Goal: Ask a question: Seek information or help from site administrators or community

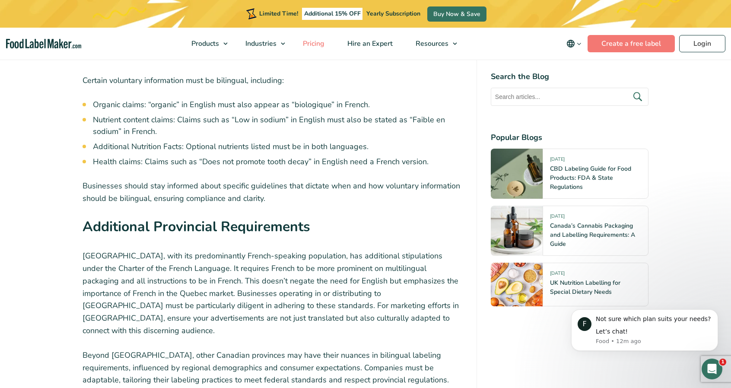
scroll to position [2245, 0]
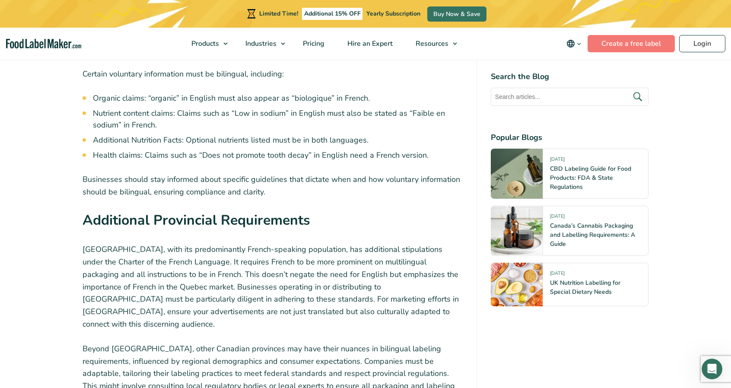
click at [355, 243] on p "Quebec, with its predominantly French-speaking population, has additional stipu…" at bounding box center [272, 286] width 380 height 87
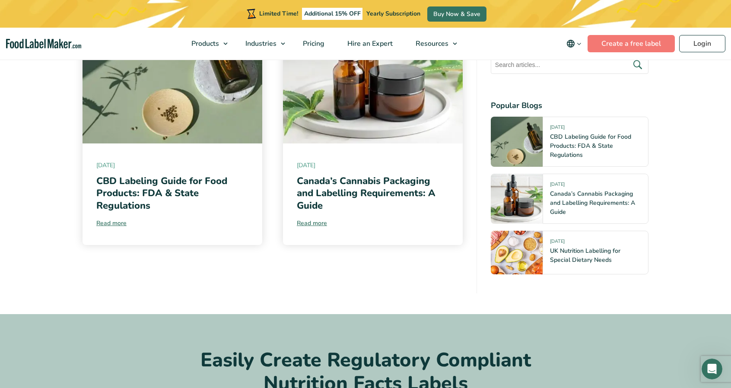
scroll to position [3238, 0]
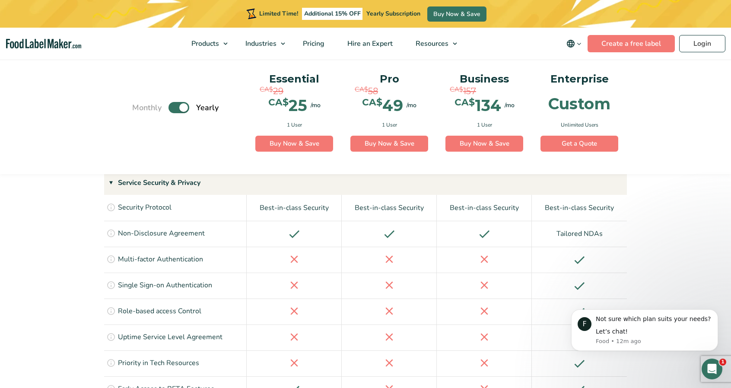
scroll to position [2159, 0]
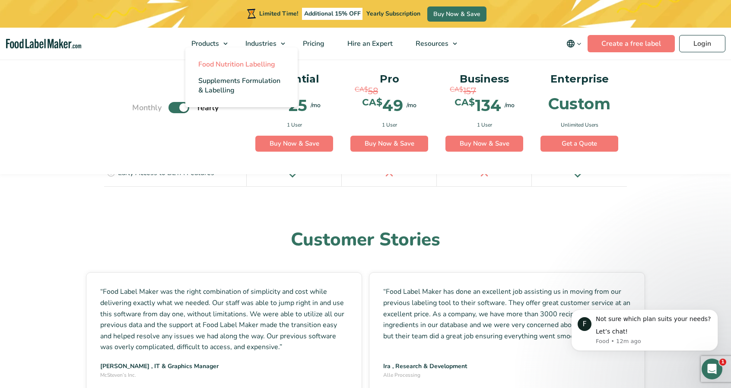
click at [215, 61] on span "Food Nutrition Labelling" at bounding box center [236, 64] width 77 height 9
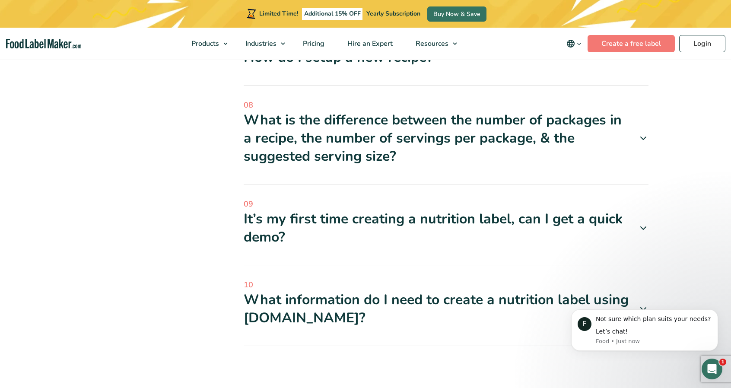
scroll to position [734, 0]
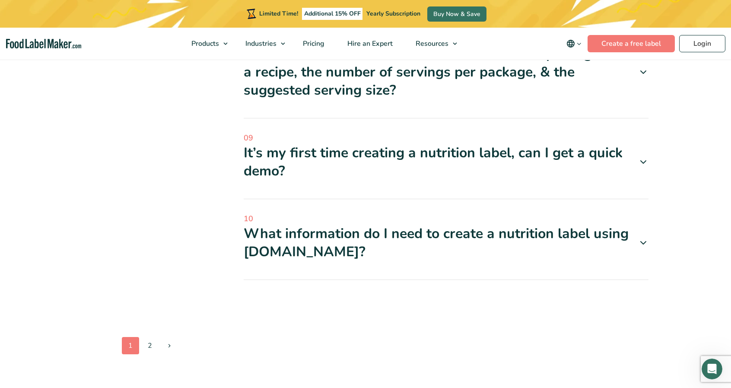
click at [402, 156] on div "It’s my first time creating a nutrition label, can I get a quick demo?" at bounding box center [446, 162] width 405 height 36
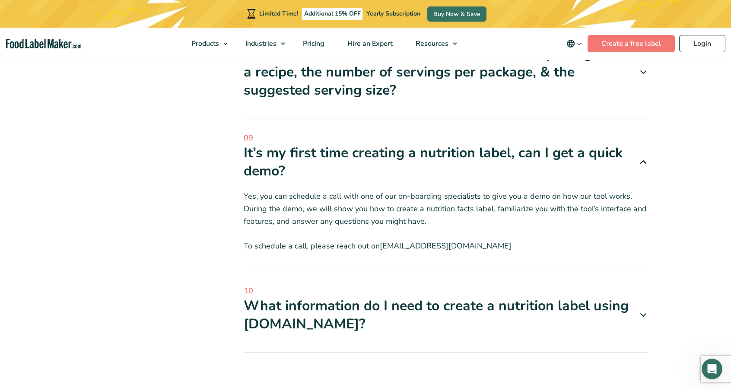
click at [361, 321] on div "What information do I need to create a nutrition label using foodlabelmaker.com?" at bounding box center [446, 315] width 405 height 36
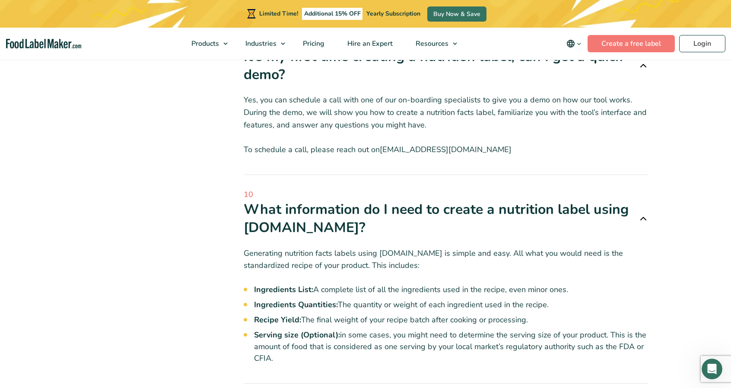
scroll to position [907, 0]
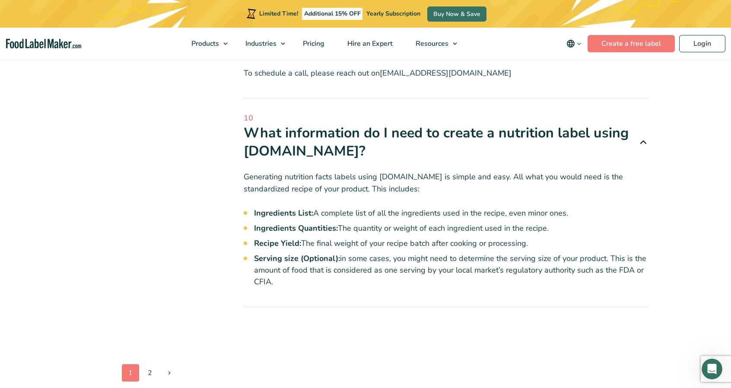
click at [357, 213] on li "Ingredients List: A complete list of all the ingredients used in the recipe, ev…" at bounding box center [451, 213] width 395 height 12
click at [357, 225] on li "Ingredients Quantities: The quantity or weight of each ingredient used in the r…" at bounding box center [451, 228] width 395 height 12
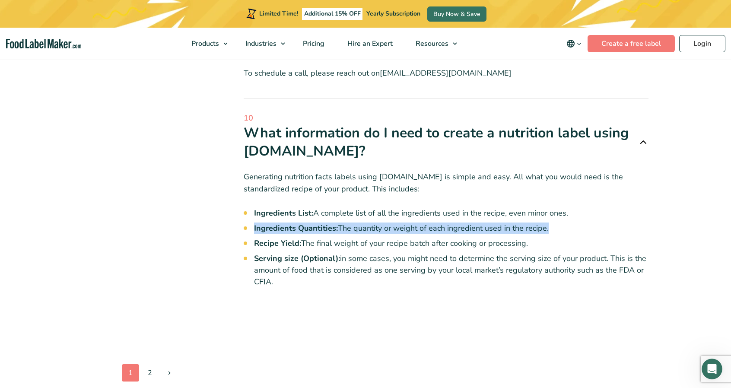
click at [357, 225] on li "Ingredients Quantities: The quantity or weight of each ingredient used in the r…" at bounding box center [451, 228] width 395 height 12
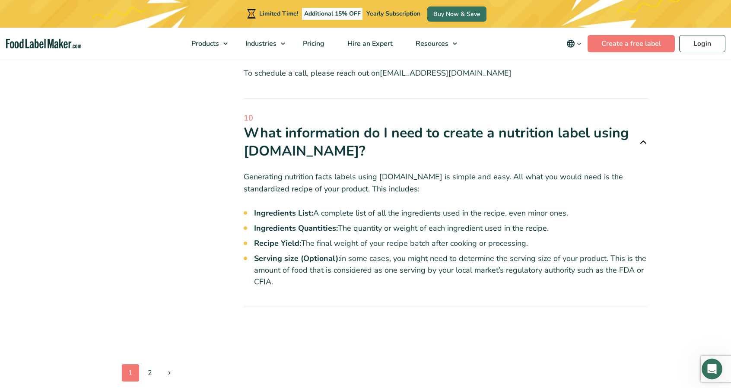
click at [352, 244] on li "Recipe Yield: The final weight of your recipe batch after cooking or processing." at bounding box center [451, 243] width 395 height 12
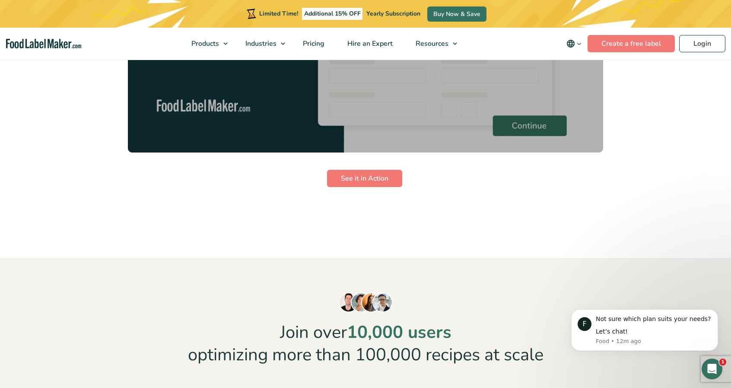
scroll to position [2202, 0]
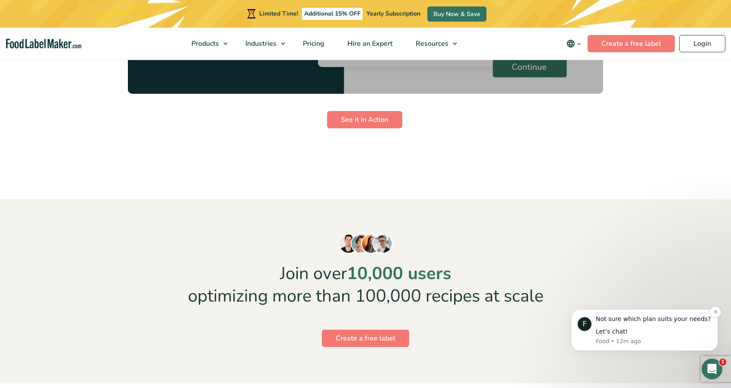
click at [636, 319] on div "Not sure which plan suits your needs?" at bounding box center [653, 319] width 116 height 9
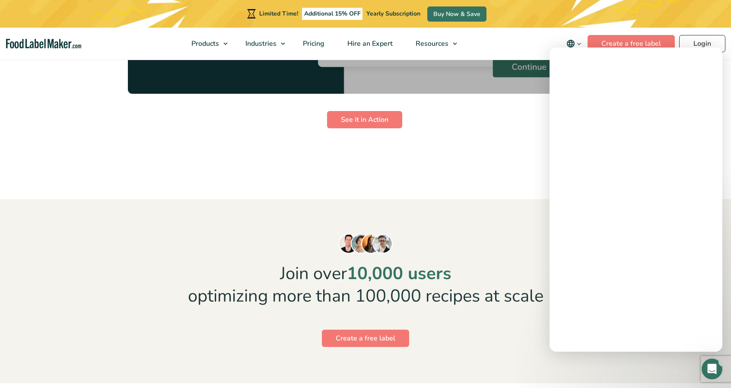
scroll to position [0, 0]
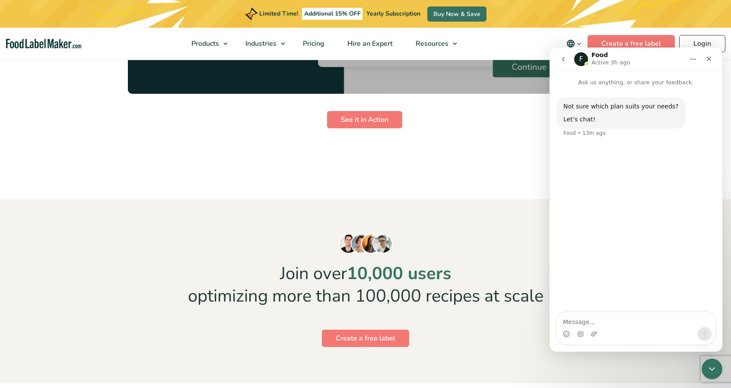
click at [656, 325] on textarea "Message…" at bounding box center [636, 319] width 158 height 15
type textarea "hello"
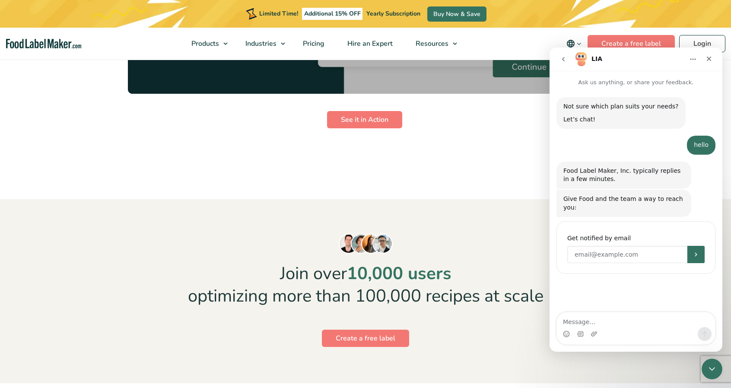
click at [612, 246] on input "Enter your email" at bounding box center [627, 254] width 120 height 17
paste input "LycheesCorner"
type input "[EMAIL_ADDRESS][DOMAIN_NAME]"
click at [701, 250] on button "Submit" at bounding box center [695, 254] width 17 height 17
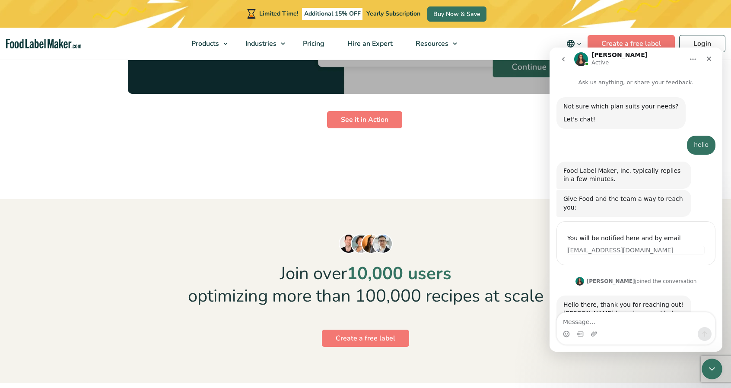
scroll to position [19, 0]
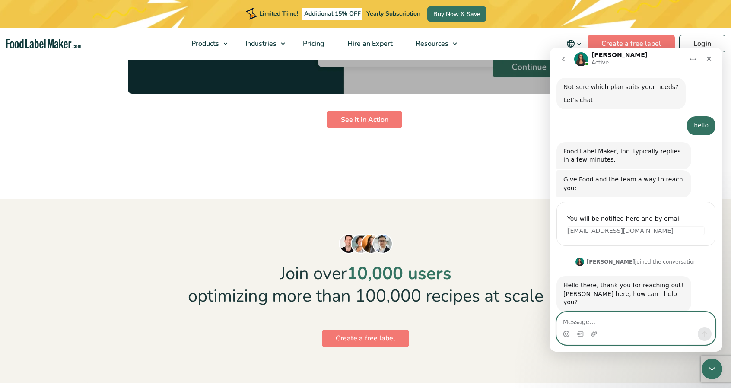
click at [598, 319] on textarea "Message…" at bounding box center [636, 319] width 158 height 15
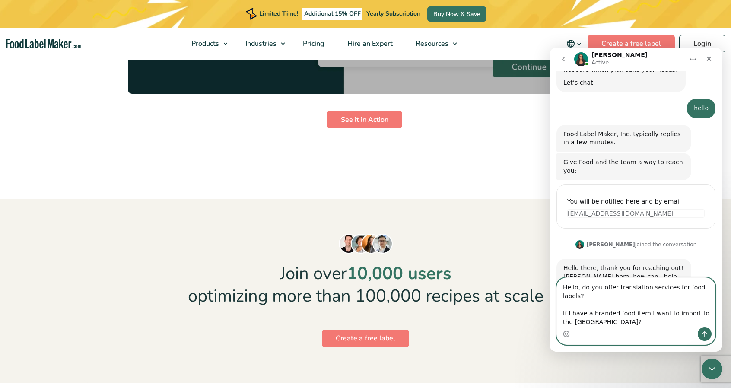
scroll to position [9, 0]
type textarea "Hello, do you offer translation services for food labels? If I have a branded f…"
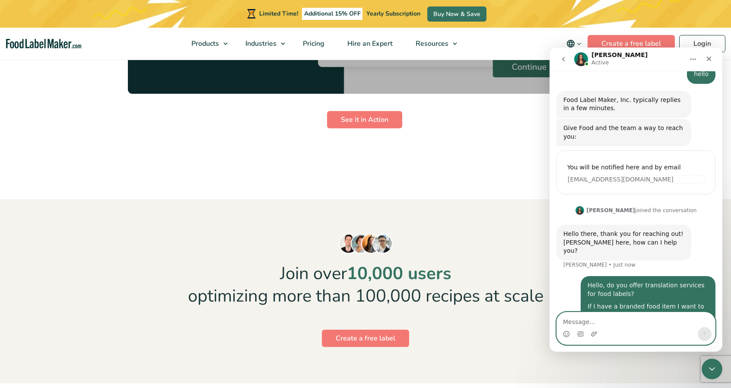
scroll to position [75, 0]
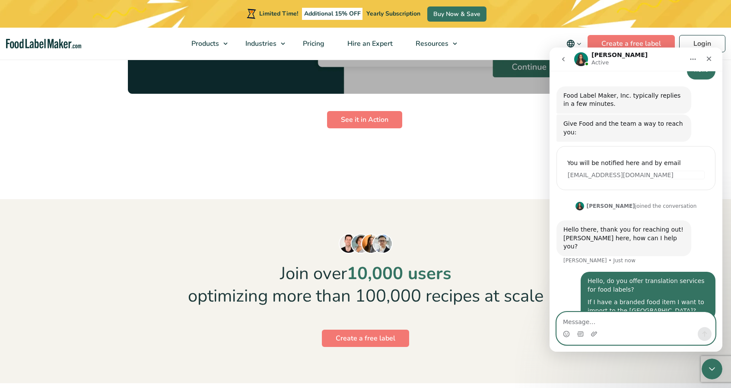
click at [618, 318] on textarea "Message…" at bounding box center [636, 319] width 158 height 15
type textarea "f"
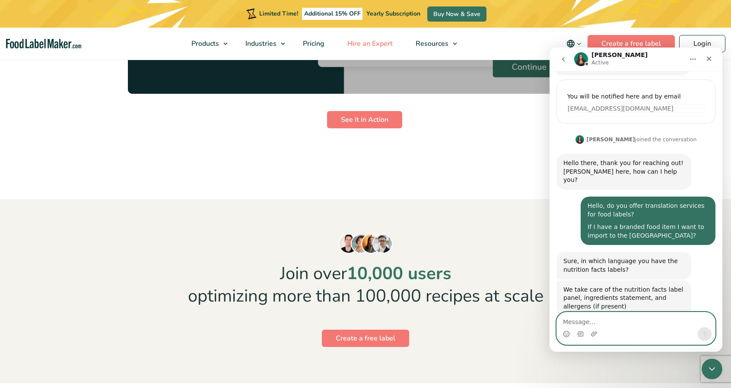
scroll to position [146, 0]
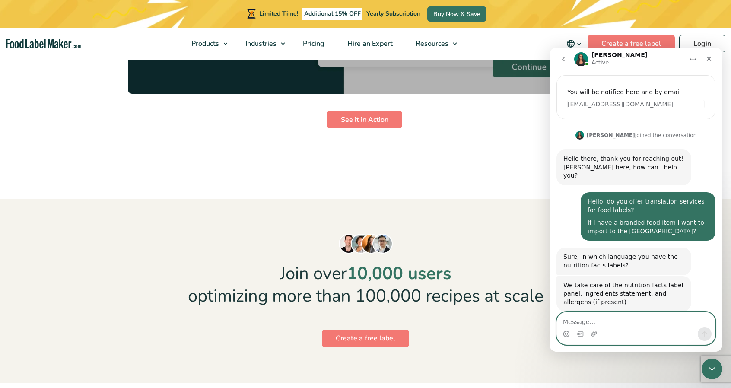
click at [612, 317] on textarea "Message…" at bounding box center [636, 319] width 158 height 15
type textarea "Generally Chinese, Korean and Japan"
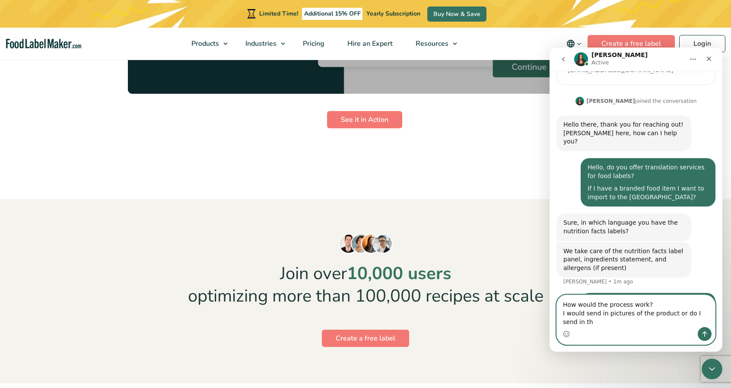
scroll to position [189, 0]
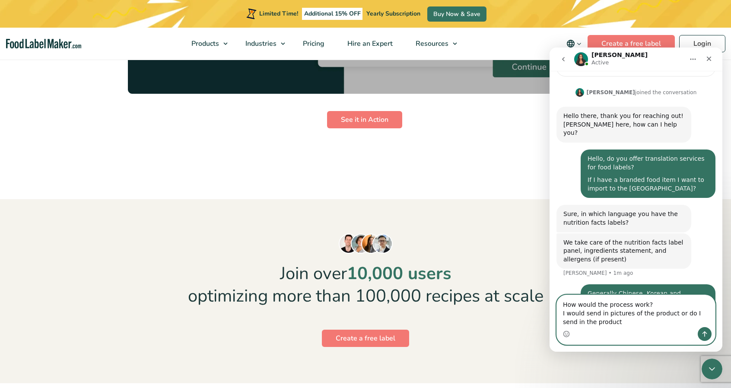
type textarea "How would the process work? I would send in pictures of the product or do I sen…"
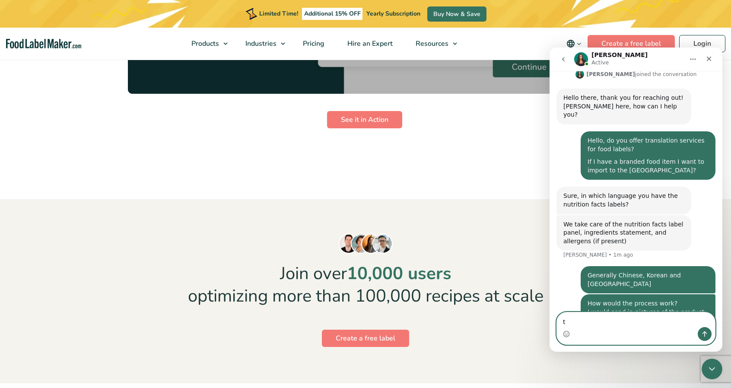
scroll to position [208, 0]
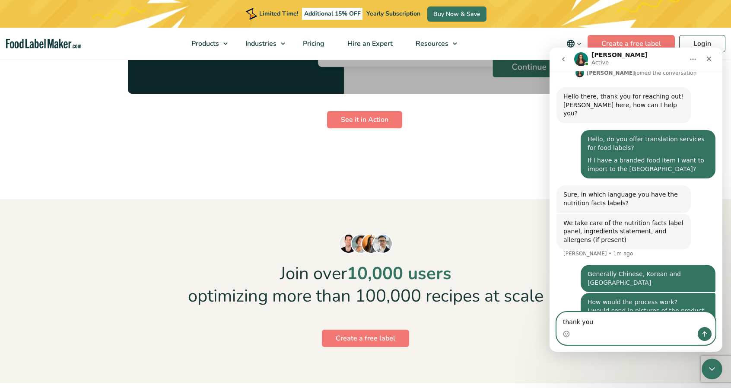
type textarea "thank you"
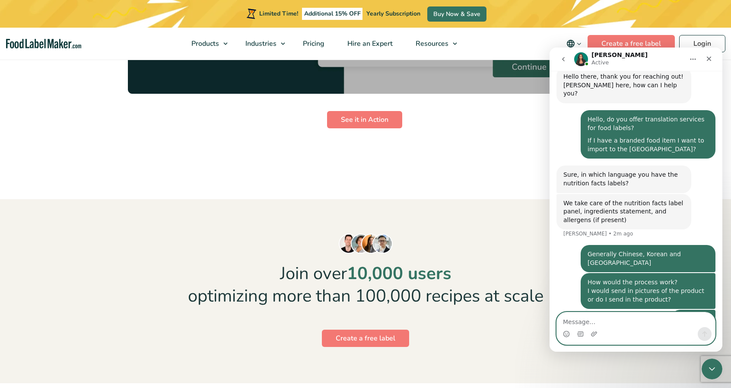
scroll to position [228, 0]
type textarea "I'm completely new to this service, thank you"
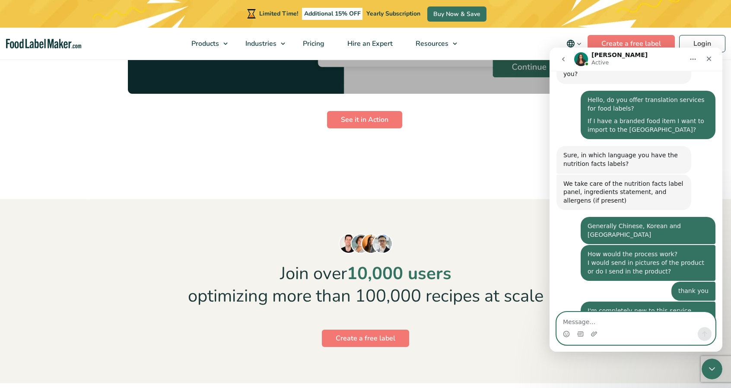
scroll to position [282, 0]
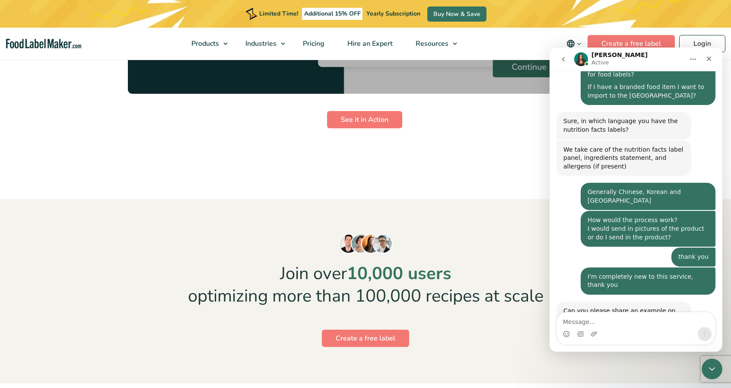
click at [567, 247] on div "thank you • 1m ago" at bounding box center [635, 257] width 159 height 20
click at [630, 321] on textarea "Message…" at bounding box center [636, 319] width 158 height 15
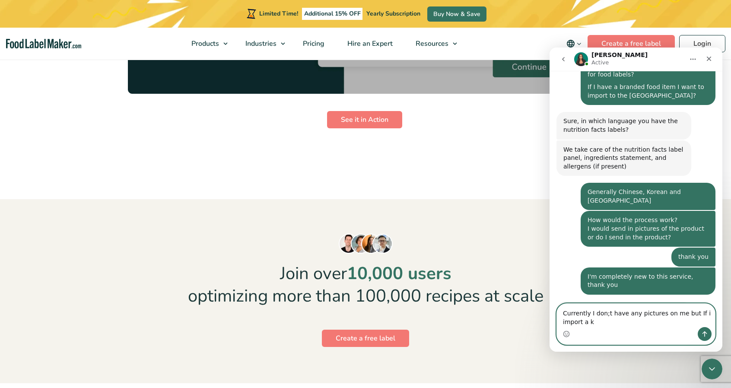
scroll to position [290, 0]
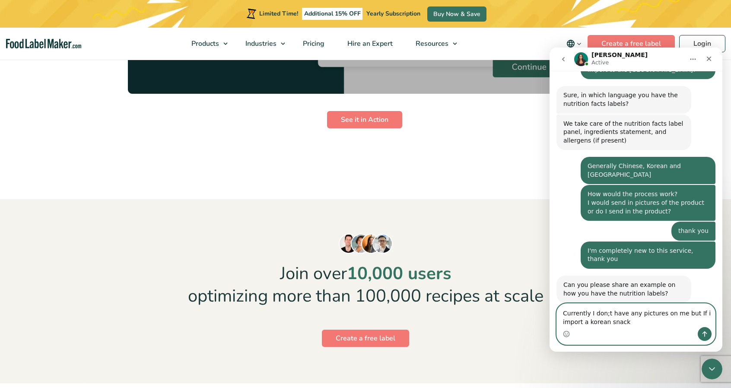
paste textarea "Message…"
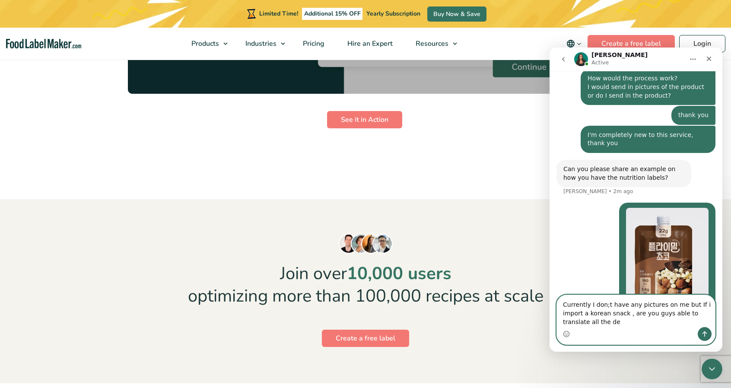
scroll to position [432, 0]
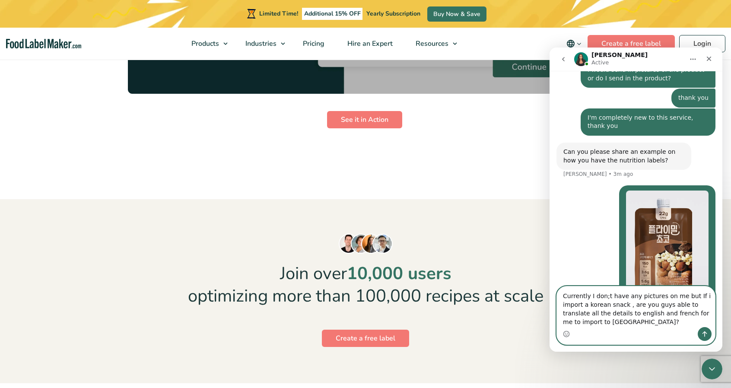
type textarea "Currently I don;t have any pictures on me but If i import a korean snack , are …"
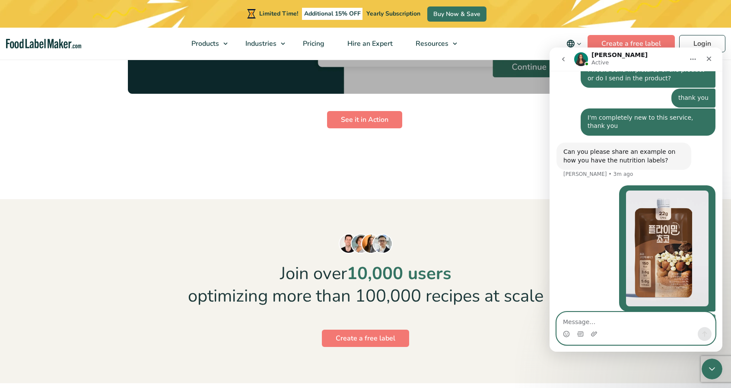
scroll to position [459, 0]
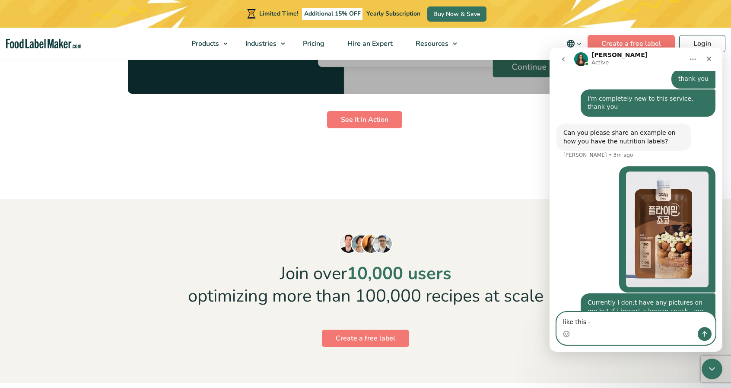
type textarea "like this -"
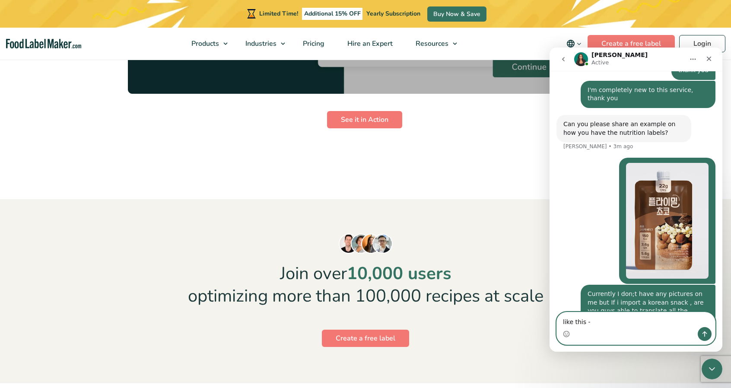
paste textarea "Message…"
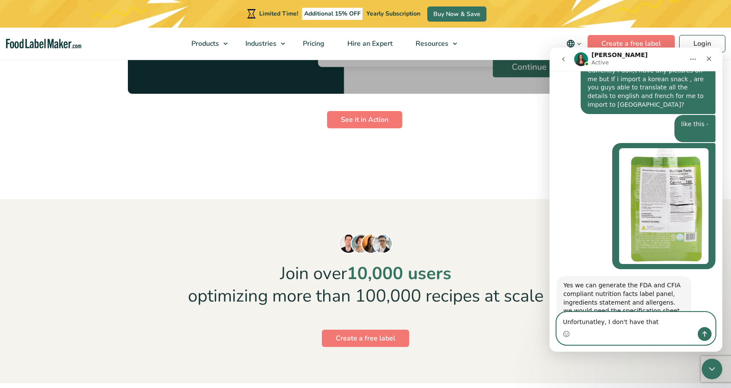
scroll to position [691, 0]
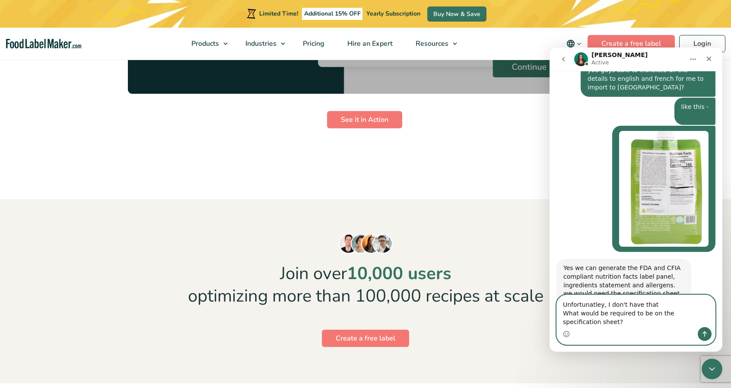
type textarea "Unfortunatley, I don't have that What would be required to be on the specificat…"
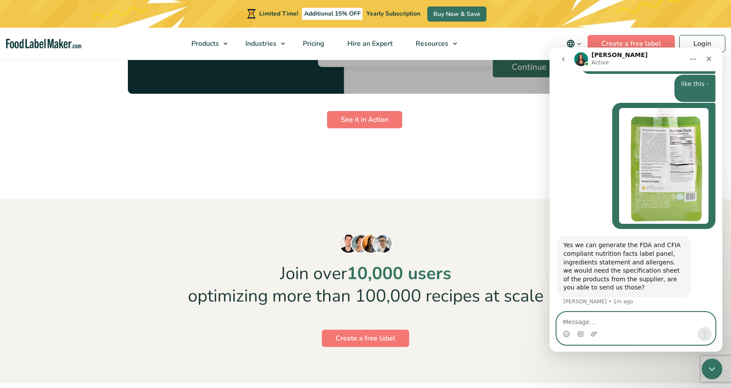
scroll to position [725, 0]
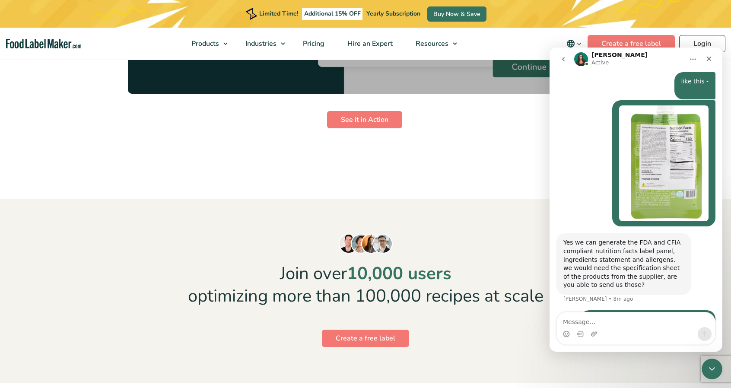
click at [683, 262] on div "Yes we can generate the FDA and CFIA compliant nutrition facts label panel, ing…" at bounding box center [635, 271] width 159 height 77
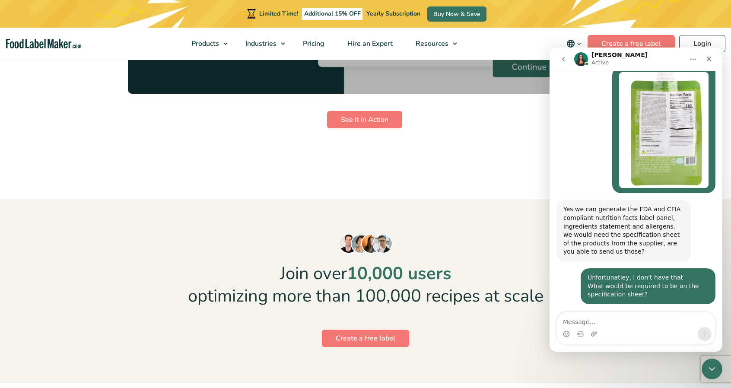
scroll to position [760, 0]
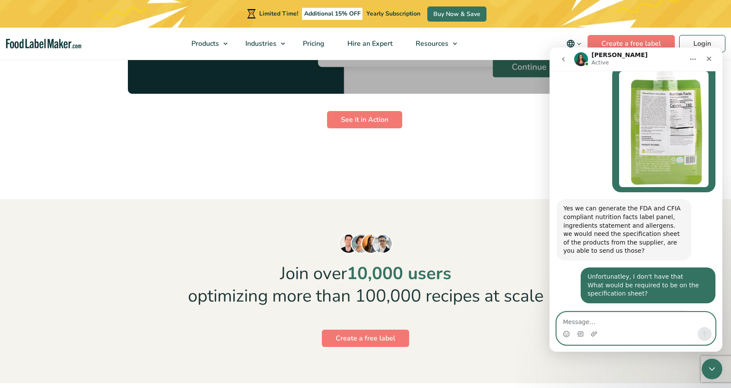
click at [654, 324] on textarea "Message…" at bounding box center [636, 319] width 158 height 15
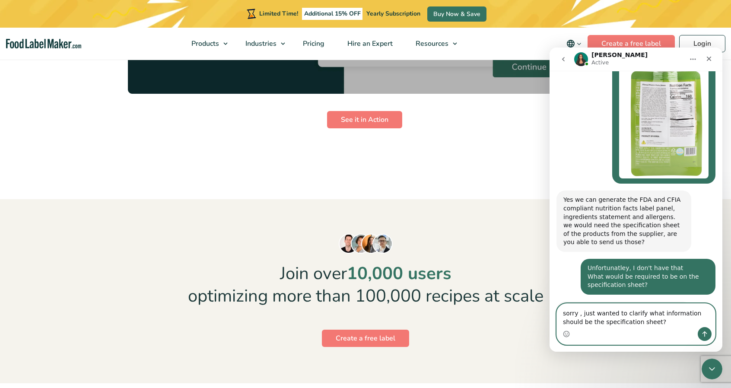
scroll to position [777, 0]
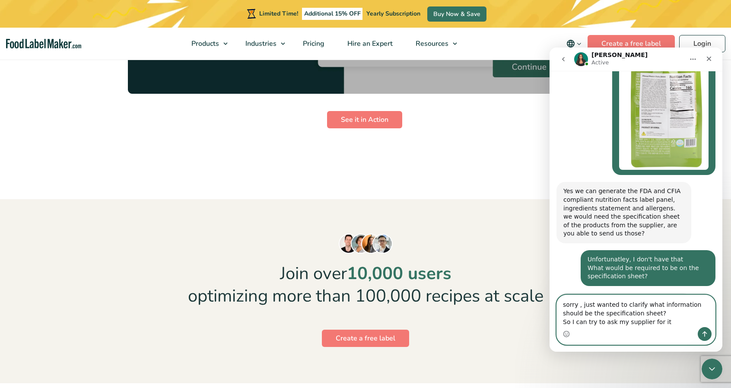
type textarea "sorry , just wanted to clarify what information should be the specification she…"
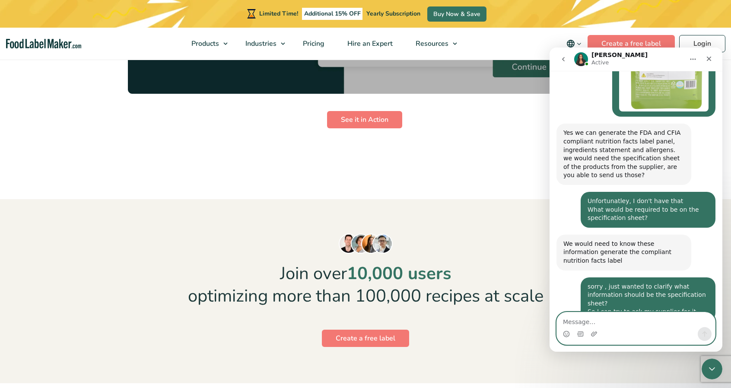
scroll to position [836, 0]
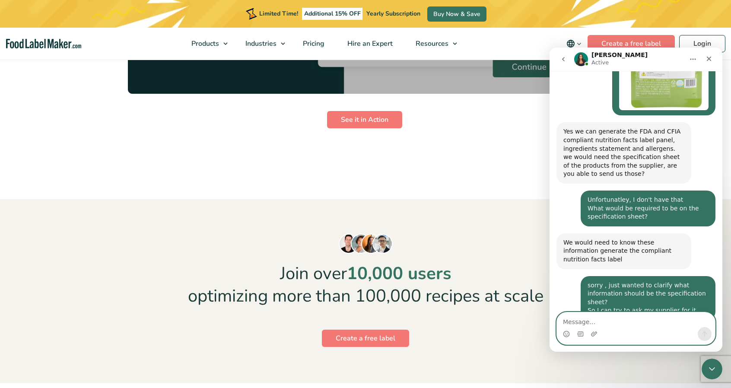
click at [655, 320] on textarea "Message…" at bounding box center [636, 319] width 158 height 15
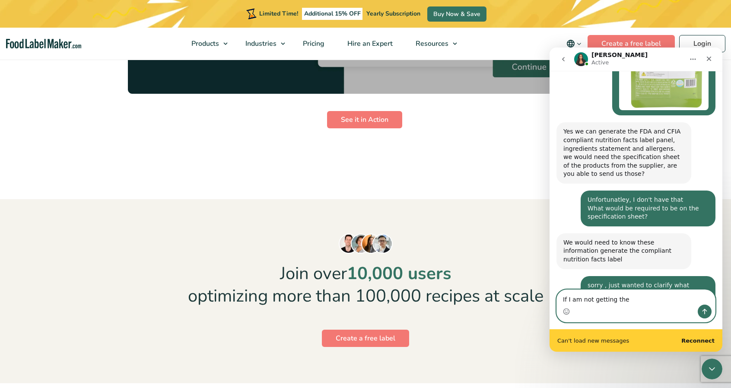
scroll to position [859, 0]
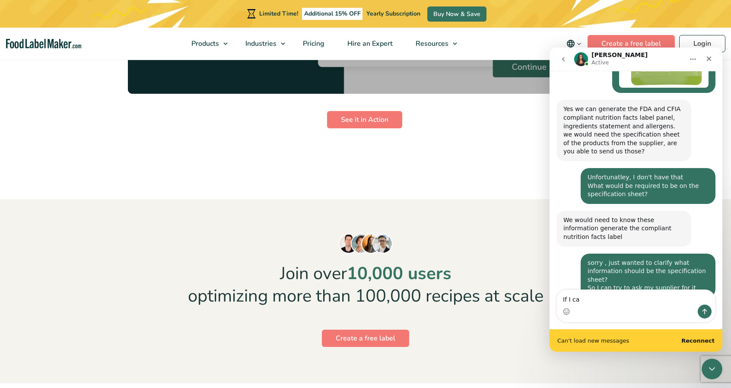
click at [714, 340] on div "Can't load new messages Reconnect" at bounding box center [635, 340] width 173 height 22
click at [703, 342] on b "Reconnect" at bounding box center [697, 340] width 33 height 6
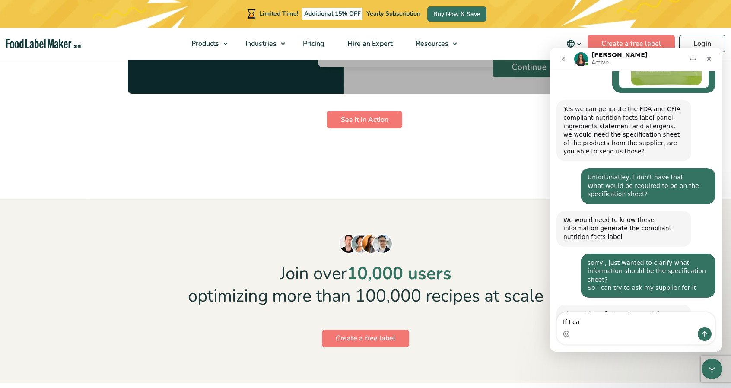
scroll to position [836, 0]
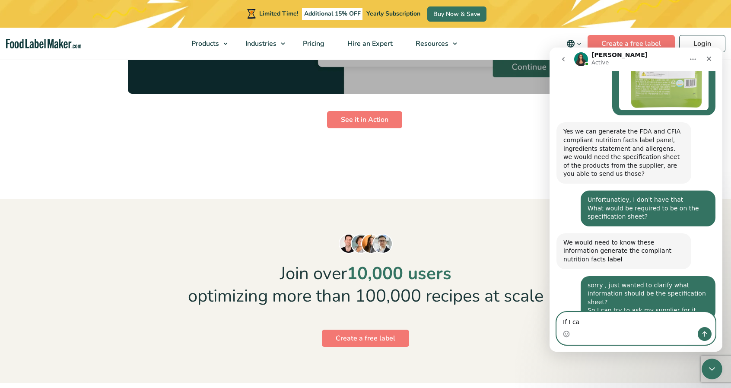
click at [587, 321] on textarea "If I ca" at bounding box center [636, 319] width 158 height 15
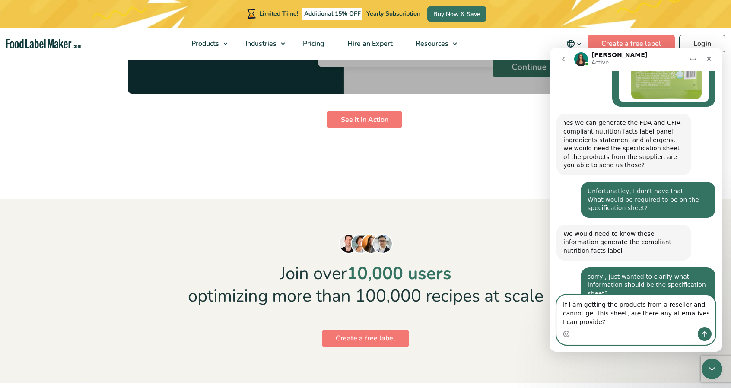
type textarea "If I am getting the products from a reseller and cannot get this sheet, are the…"
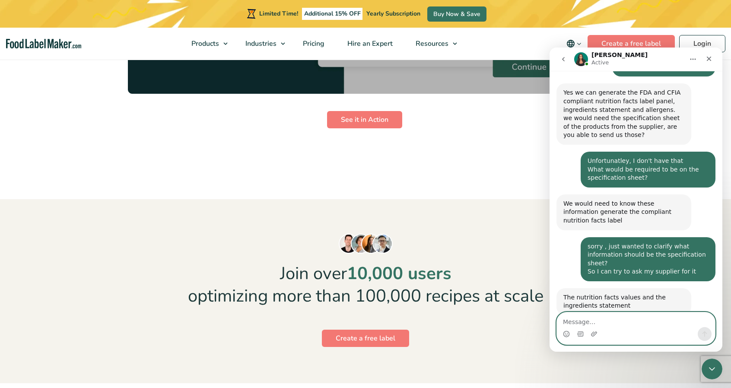
scroll to position [879, 0]
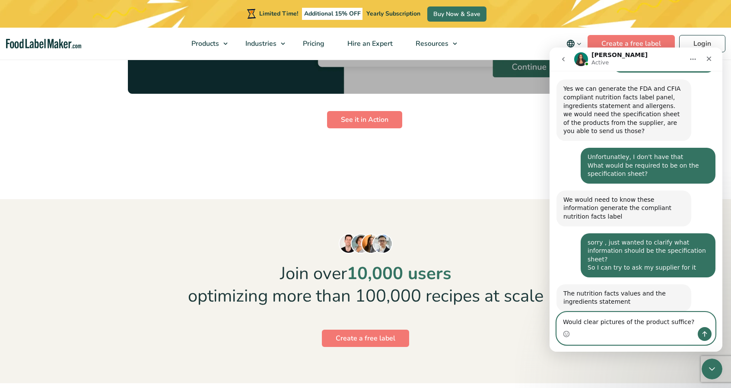
type textarea "Would clear pictures of the product suffice?"
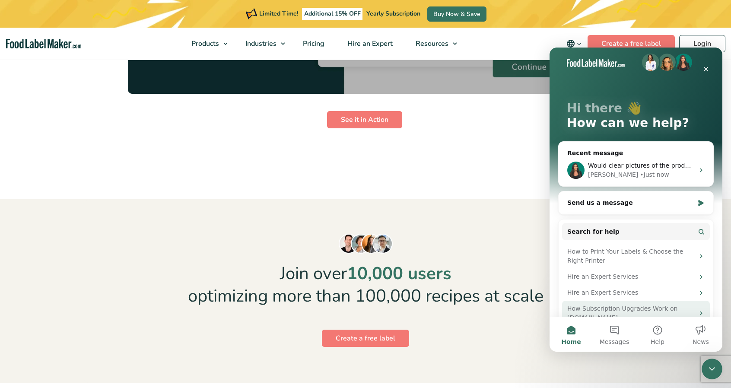
scroll to position [0, 0]
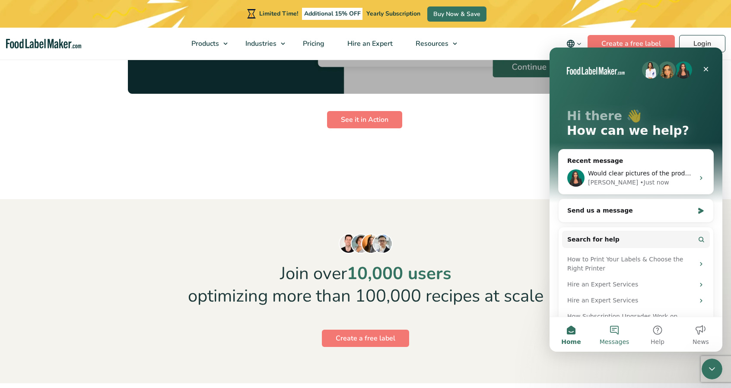
click at [624, 341] on span "Messages" at bounding box center [614, 342] width 30 height 6
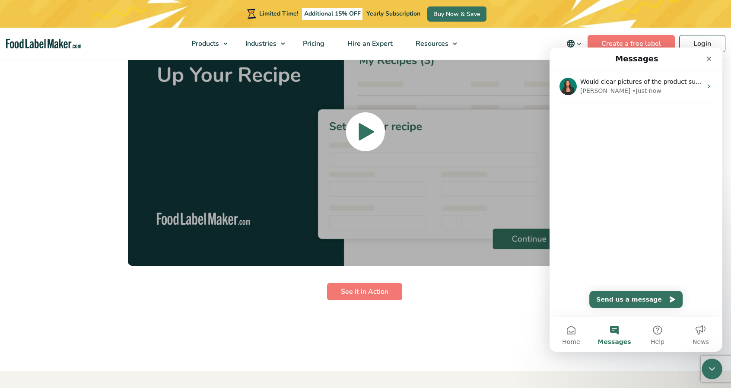
scroll to position [2029, 0]
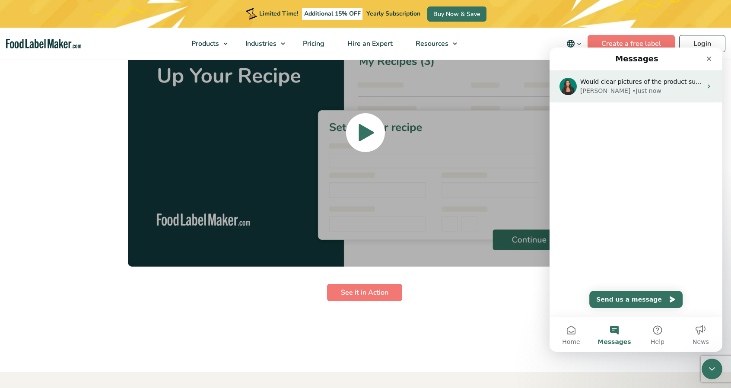
click at [652, 94] on div "Aya • Just now" at bounding box center [641, 90] width 122 height 9
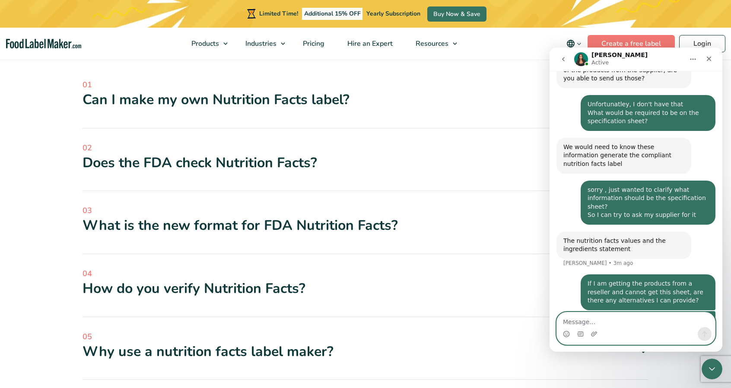
scroll to position [2591, 0]
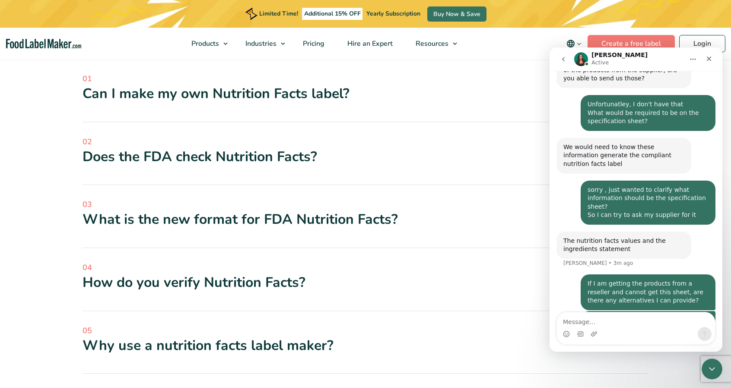
click at [239, 148] on div "Does the FDA check Nutrition Facts?" at bounding box center [365, 157] width 566 height 18
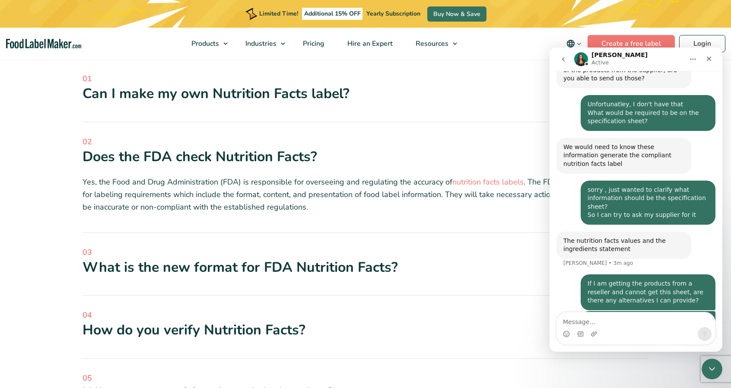
click at [239, 148] on div "Does the FDA check Nutrition Facts?" at bounding box center [365, 157] width 566 height 18
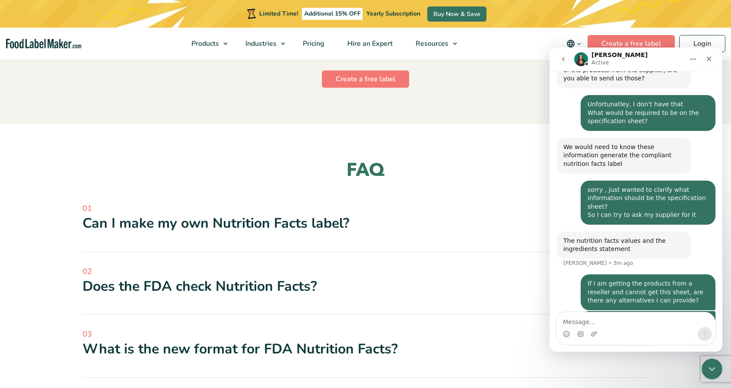
scroll to position [2461, 0]
drag, startPoint x: 356, startPoint y: 242, endPoint x: 302, endPoint y: 199, distance: 68.8
click at [302, 214] on div "Can I make my own Nutrition Facts label?" at bounding box center [365, 223] width 566 height 18
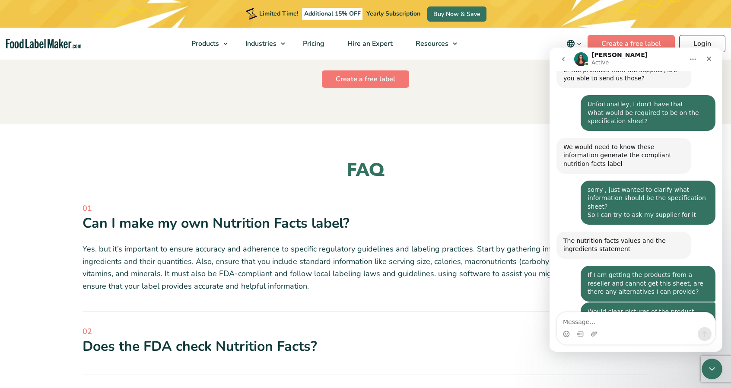
scroll to position [975, 0]
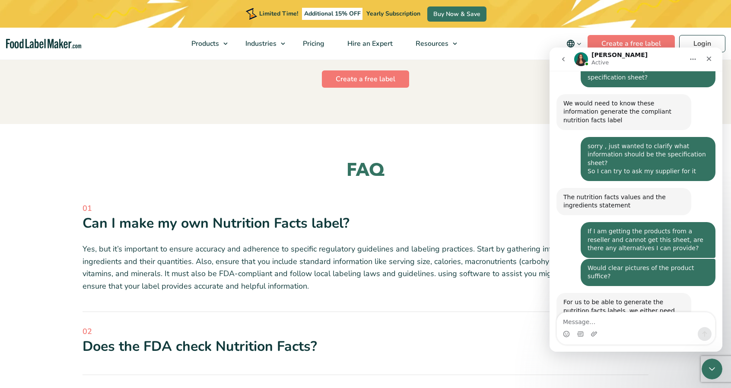
click at [568, 222] on div "If I am getting the products from a reseller and cannot get this sheet, are the…" at bounding box center [635, 240] width 159 height 37
click at [592, 321] on textarea "Message…" at bounding box center [636, 319] width 158 height 15
type textarea "okay understood thank you"
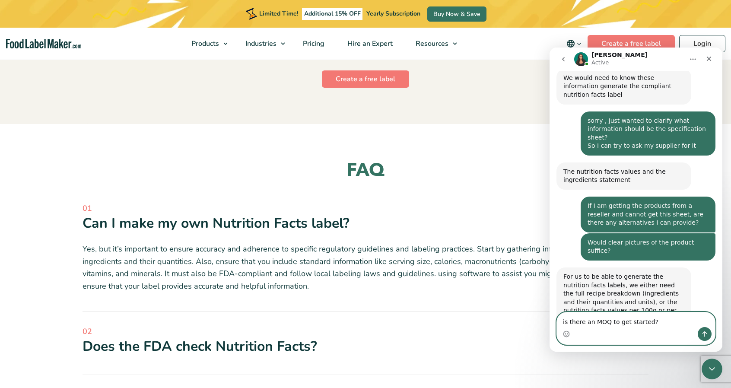
type textarea "is there an MOQ to get started?"
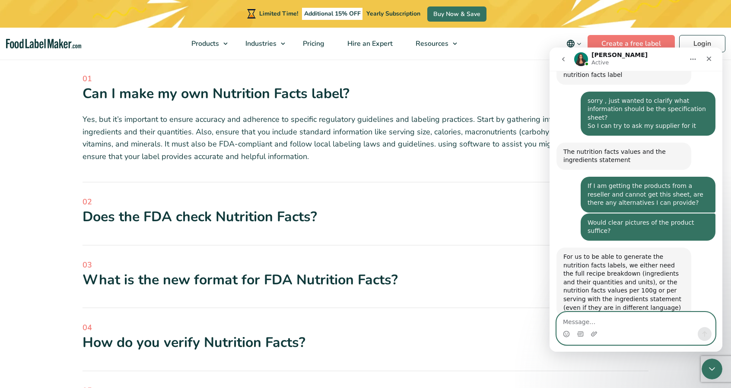
scroll to position [1054, 0]
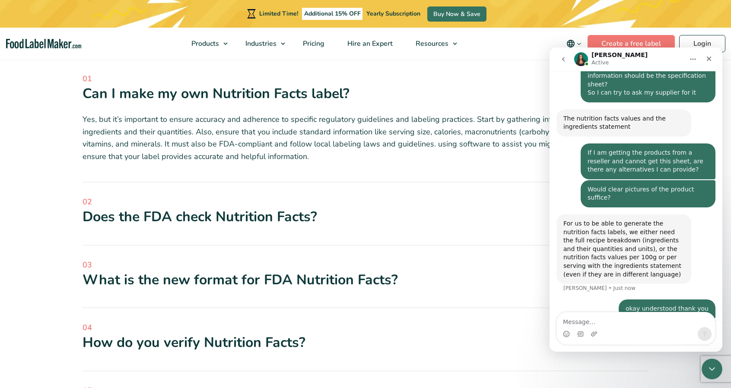
click at [601, 319] on div "is there an MOQ to get started? • Just now" at bounding box center [635, 333] width 159 height 29
click at [651, 219] on div "For us to be able to generate the nutrition facts labels, we either need the fu…" at bounding box center [623, 248] width 121 height 59
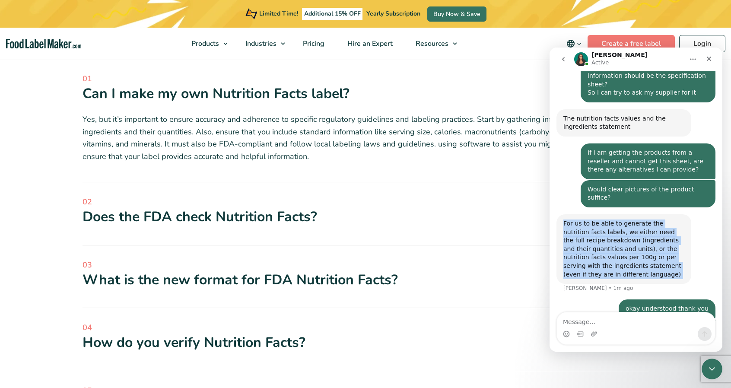
click at [651, 219] on div "For us to be able to generate the nutrition facts labels, we either need the fu…" at bounding box center [623, 248] width 121 height 59
copy div "For us to be able to generate the nutrition facts labels, we either need the fu…"
click at [684, 348] on div "Typing" at bounding box center [635, 364] width 159 height 33
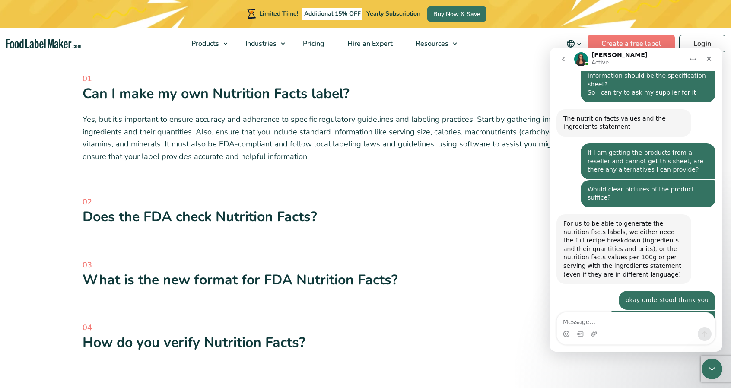
scroll to position [1063, 0]
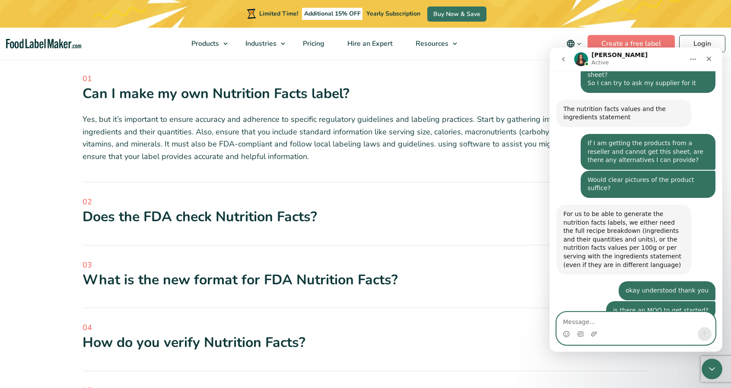
click at [596, 318] on textarea "Message…" at bounding box center [636, 319] width 158 height 15
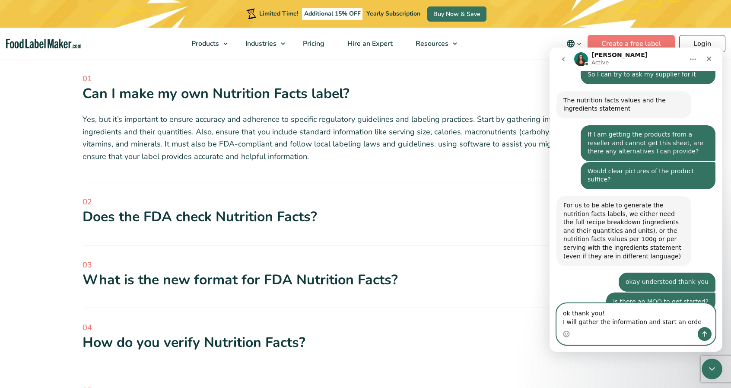
type textarea "ok thank you! I will gather the information and start an order"
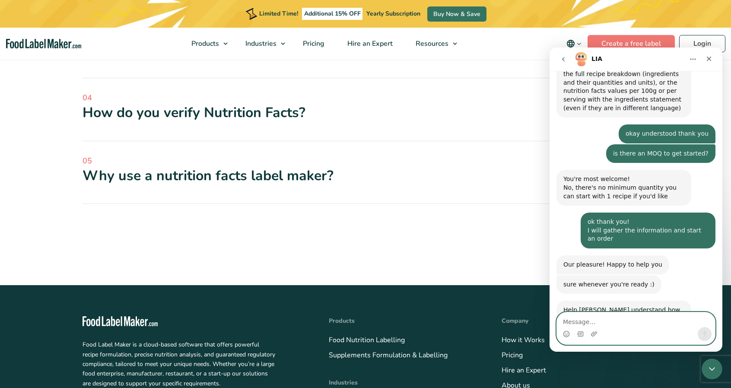
scroll to position [2850, 0]
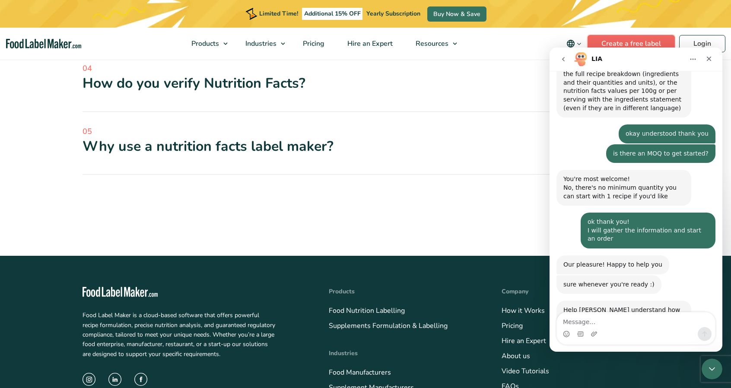
click at [644, 42] on link "Create a free label" at bounding box center [630, 43] width 87 height 17
